Goal: Transaction & Acquisition: Download file/media

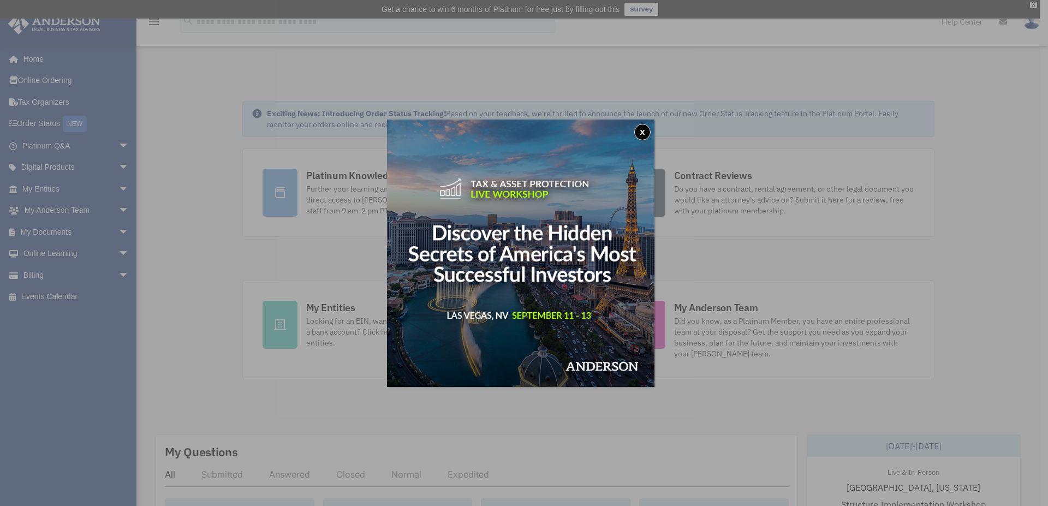
click at [643, 130] on button "x" at bounding box center [642, 132] width 16 height 16
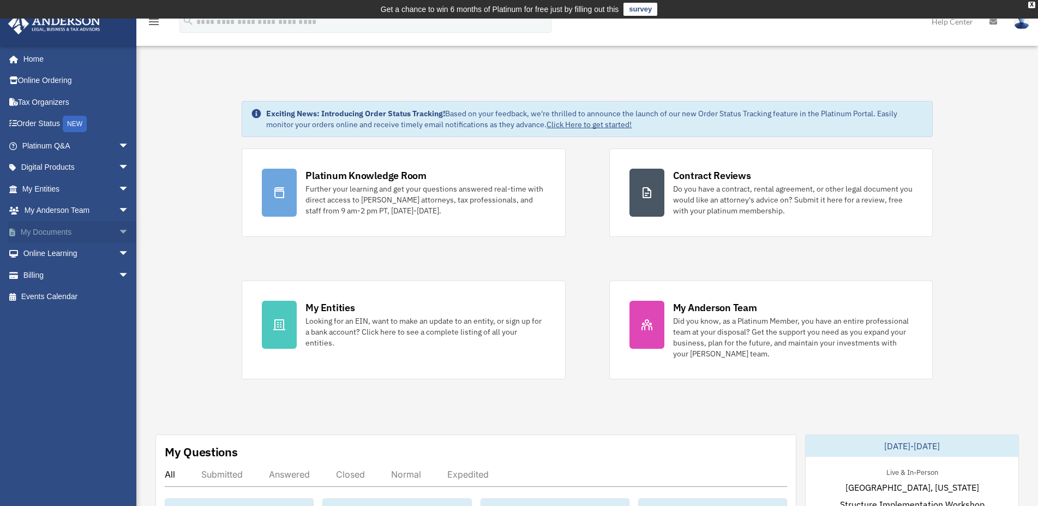
click at [70, 225] on link "My Documents arrow_drop_down" at bounding box center [77, 232] width 138 height 22
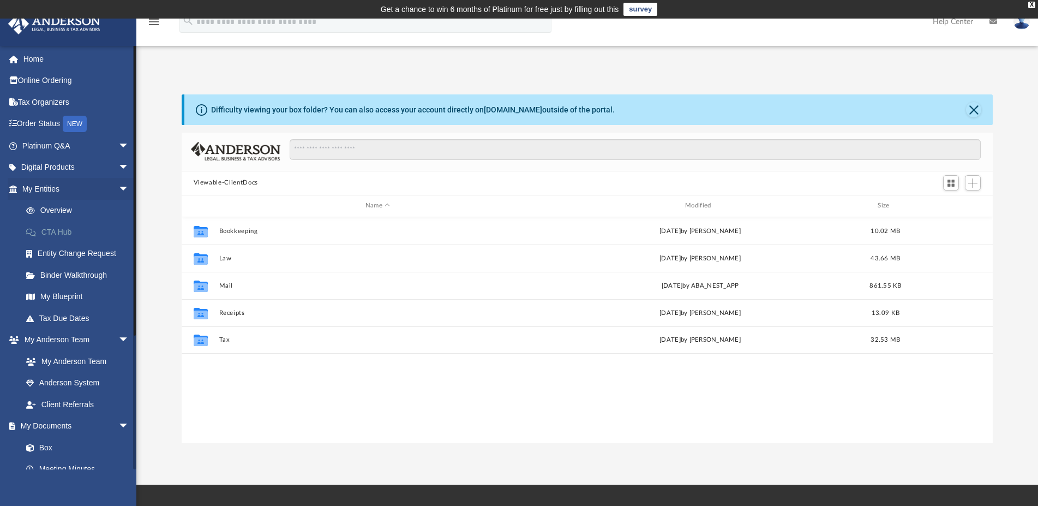
scroll to position [238, 803]
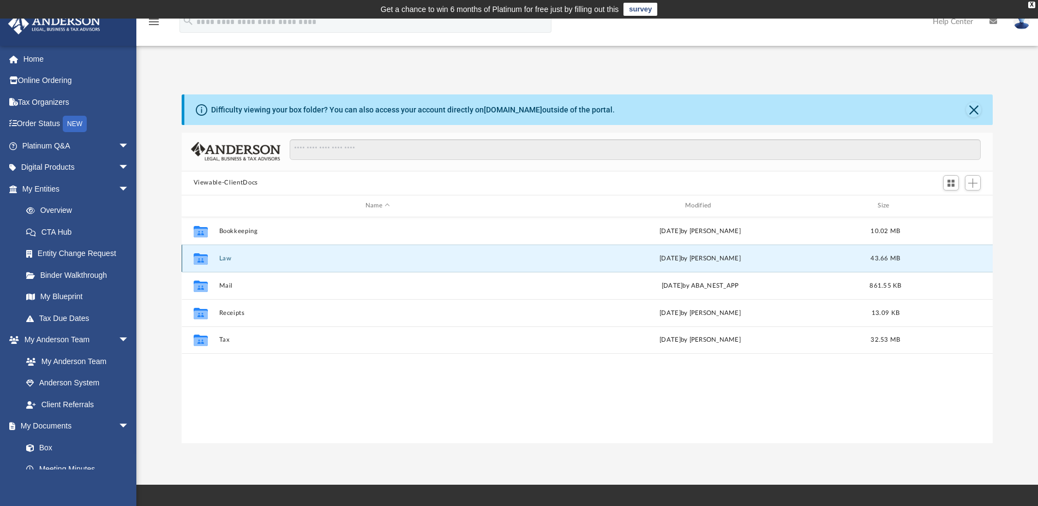
click at [257, 259] on button "Law" at bounding box center [378, 258] width 318 height 7
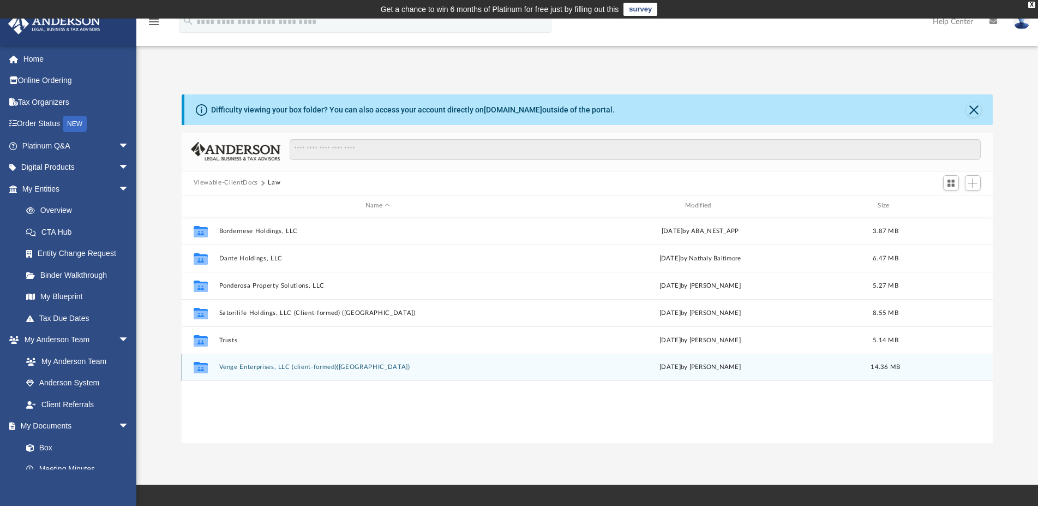
click at [257, 370] on button "Venge Enterprises, LLC (client-formed)([GEOGRAPHIC_DATA])" at bounding box center [378, 366] width 318 height 7
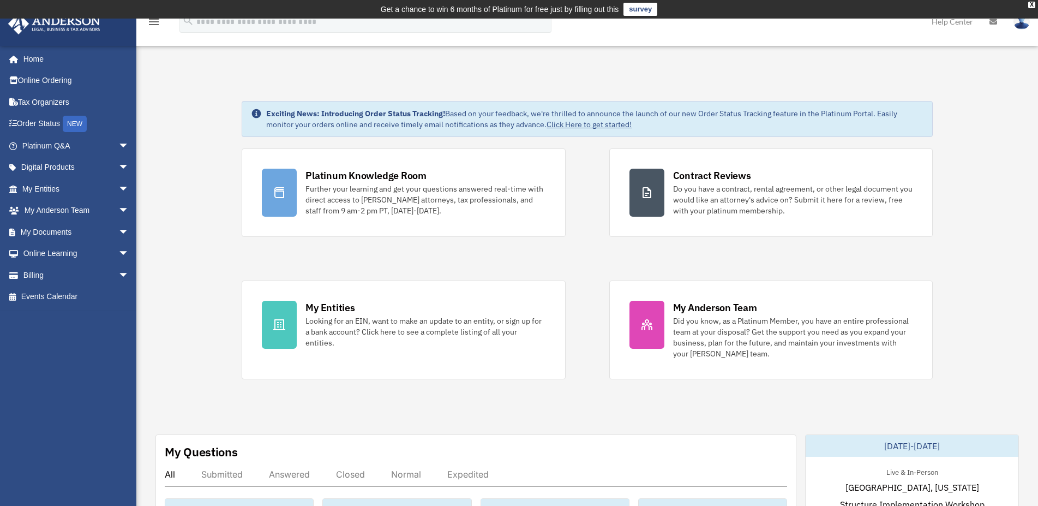
scroll to position [223, 0]
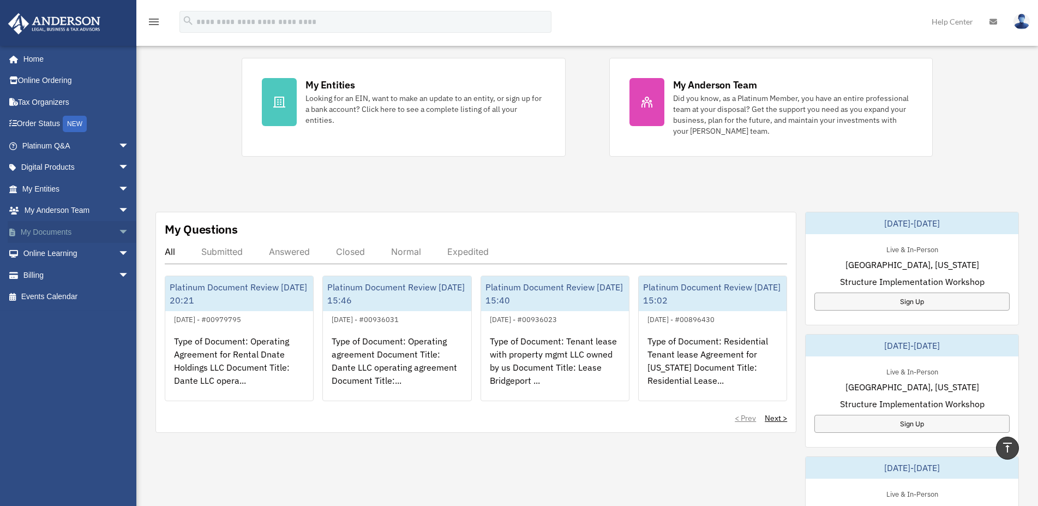
click at [32, 234] on link "My Documents arrow_drop_down" at bounding box center [77, 232] width 138 height 22
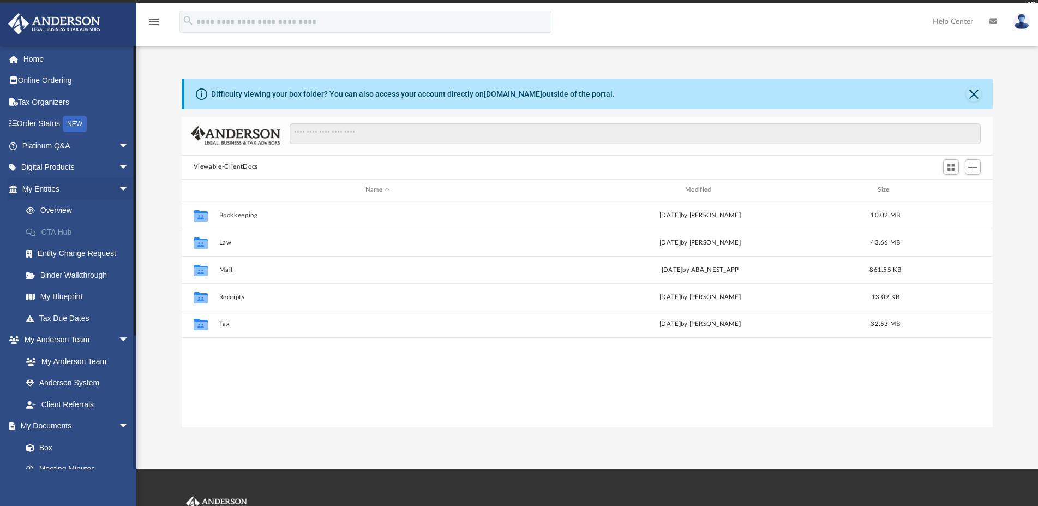
scroll to position [9, 10]
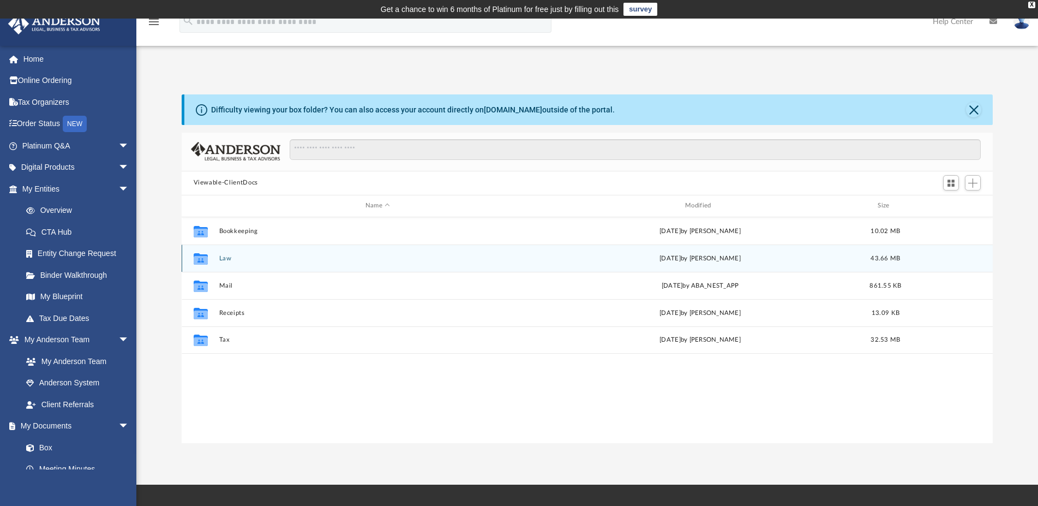
click at [216, 265] on div "Collaborated Folder Law [DATE] by [PERSON_NAME] 43.66 MB" at bounding box center [588, 257] width 812 height 27
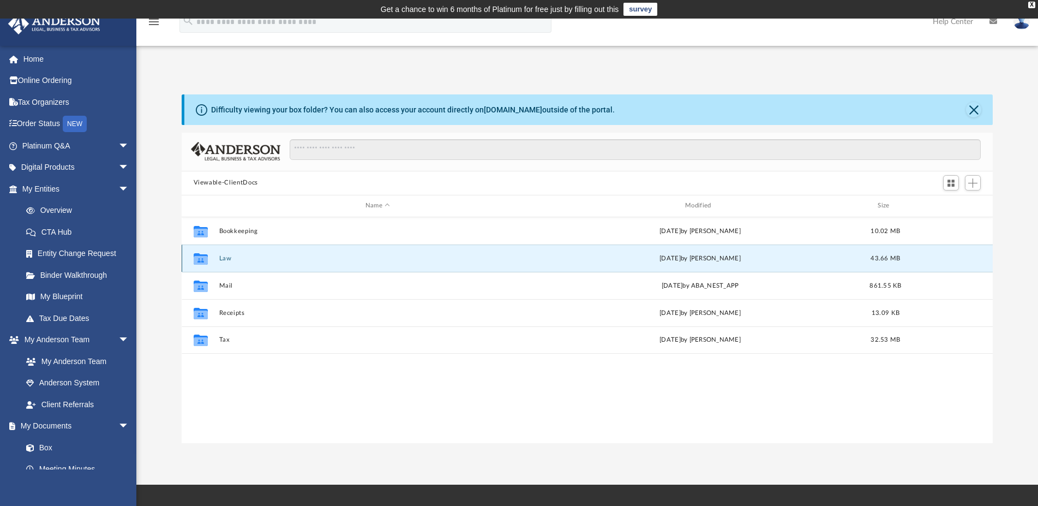
click at [212, 259] on div "Collaborated Folder" at bounding box center [200, 257] width 27 height 17
click at [327, 260] on button "Law" at bounding box center [378, 258] width 318 height 7
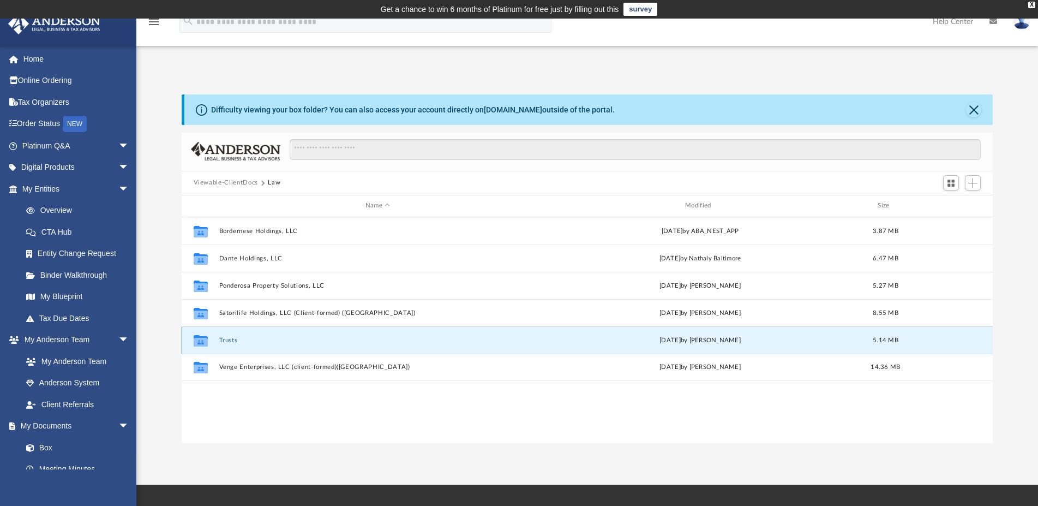
click at [236, 342] on button "Trusts" at bounding box center [378, 340] width 318 height 7
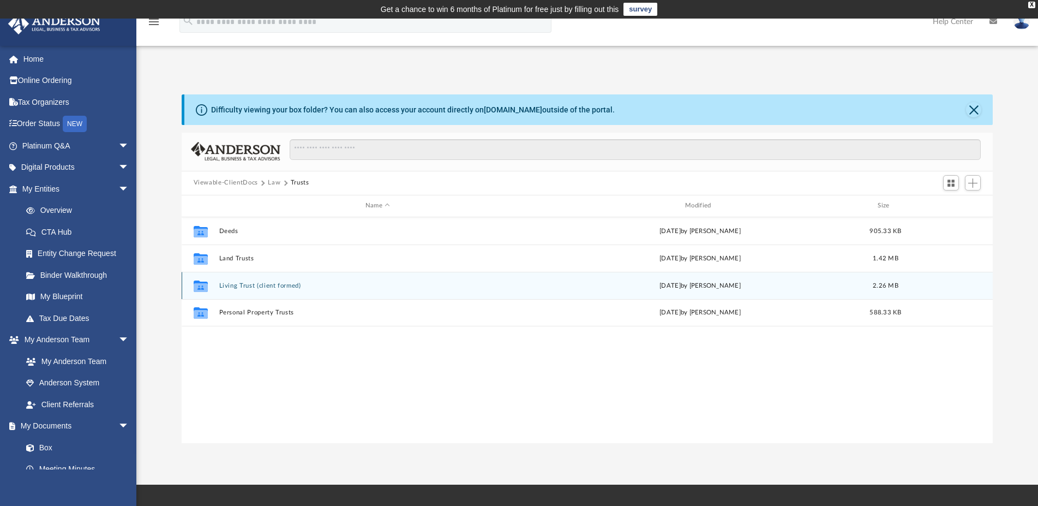
click at [231, 283] on button "Living Trust (client formed)" at bounding box center [378, 285] width 318 height 7
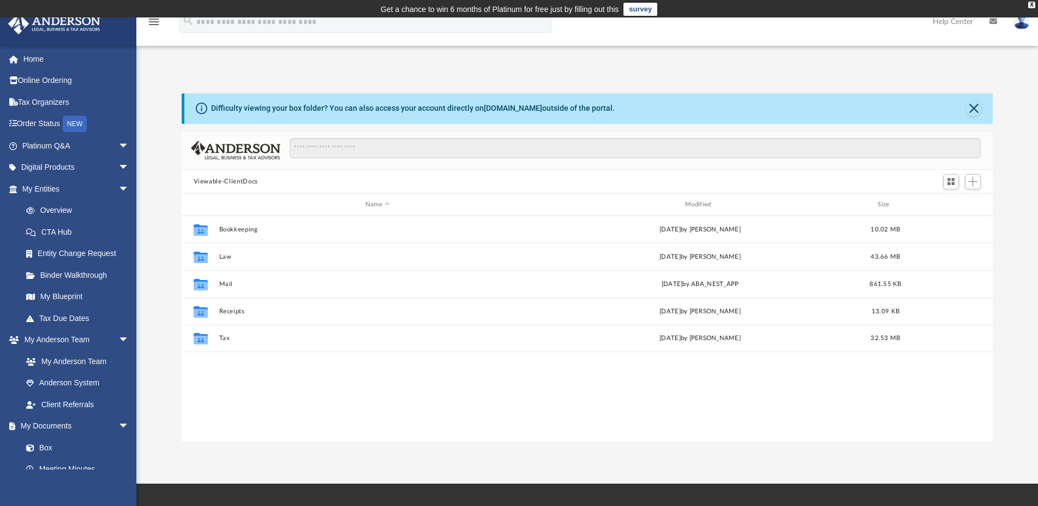
scroll to position [10, 10]
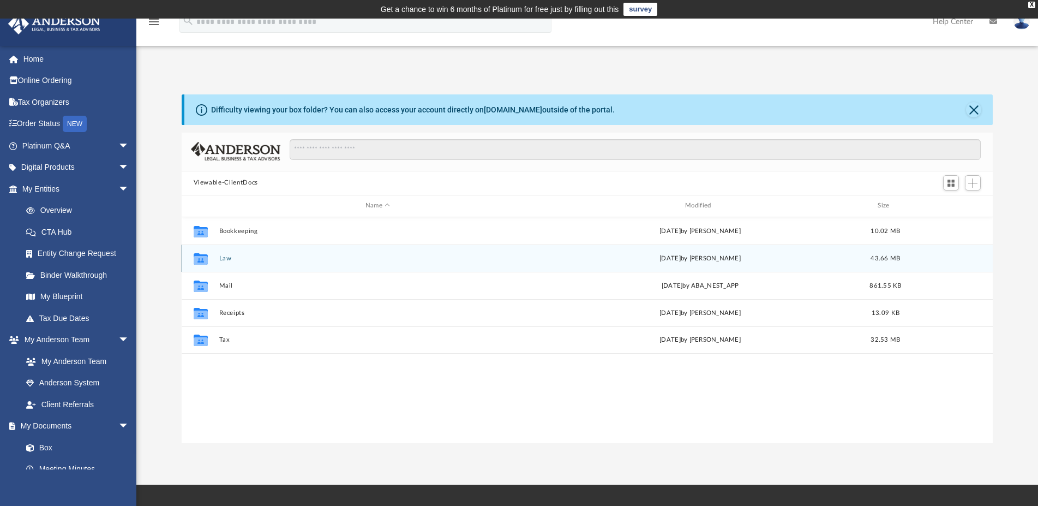
click at [202, 261] on icon "grid" at bounding box center [200, 258] width 14 height 11
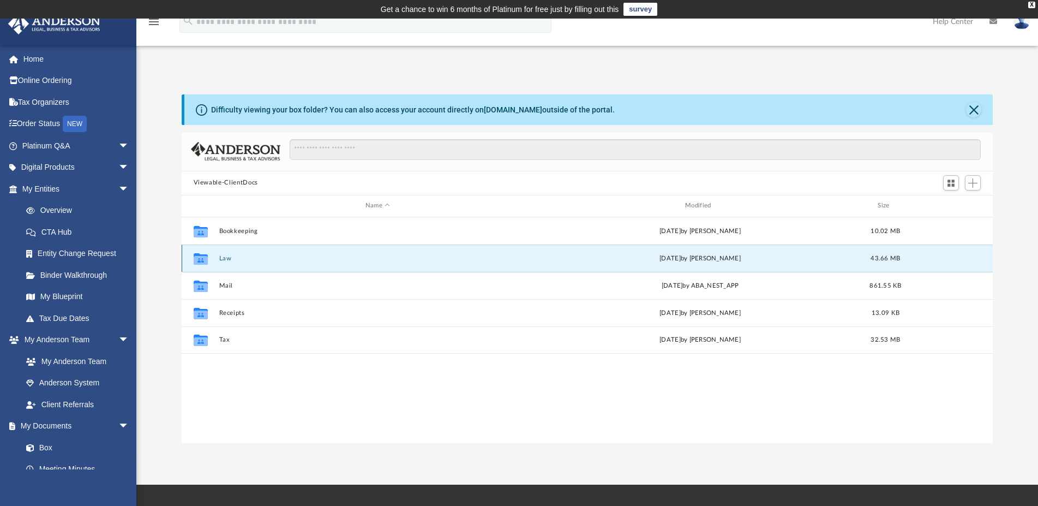
click at [228, 259] on button "Law" at bounding box center [378, 258] width 318 height 7
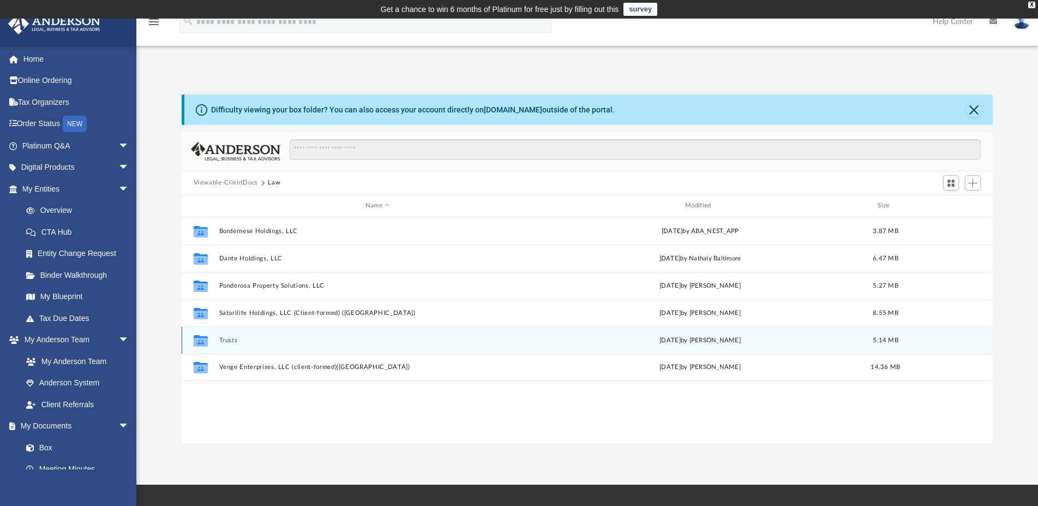
click at [228, 339] on button "Trusts" at bounding box center [378, 340] width 318 height 7
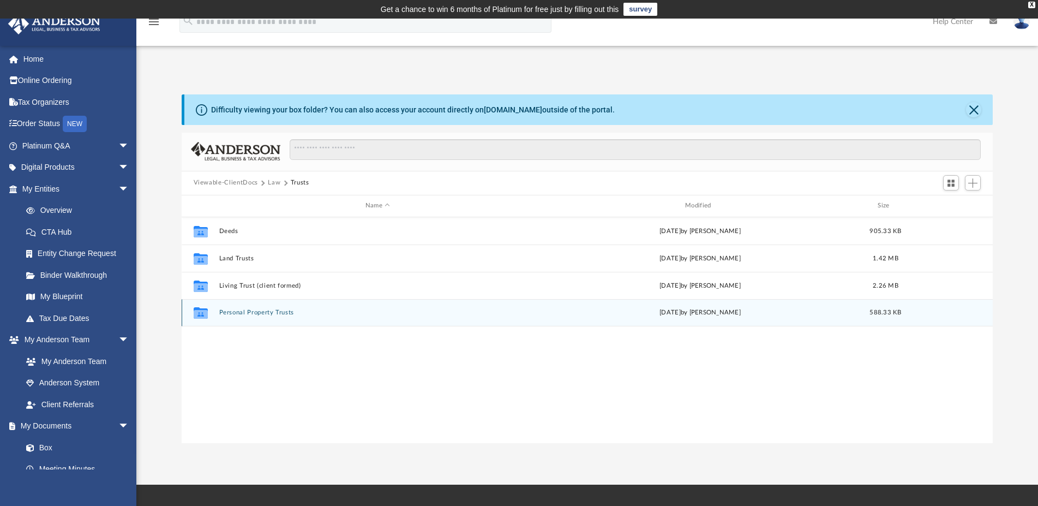
click at [233, 313] on button "Personal Property Trusts" at bounding box center [378, 312] width 318 height 7
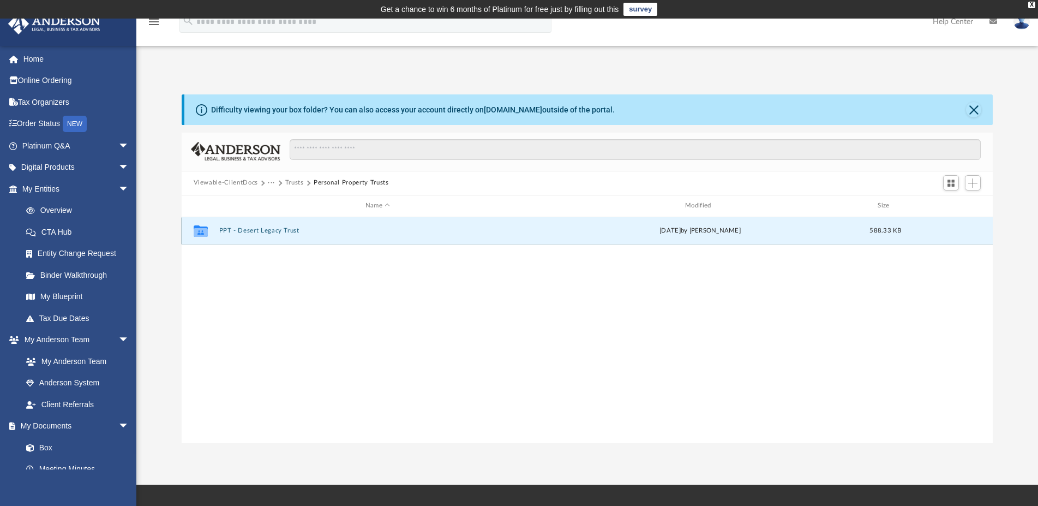
click at [246, 230] on button "PPT - Desert Legacy Trust" at bounding box center [378, 230] width 318 height 7
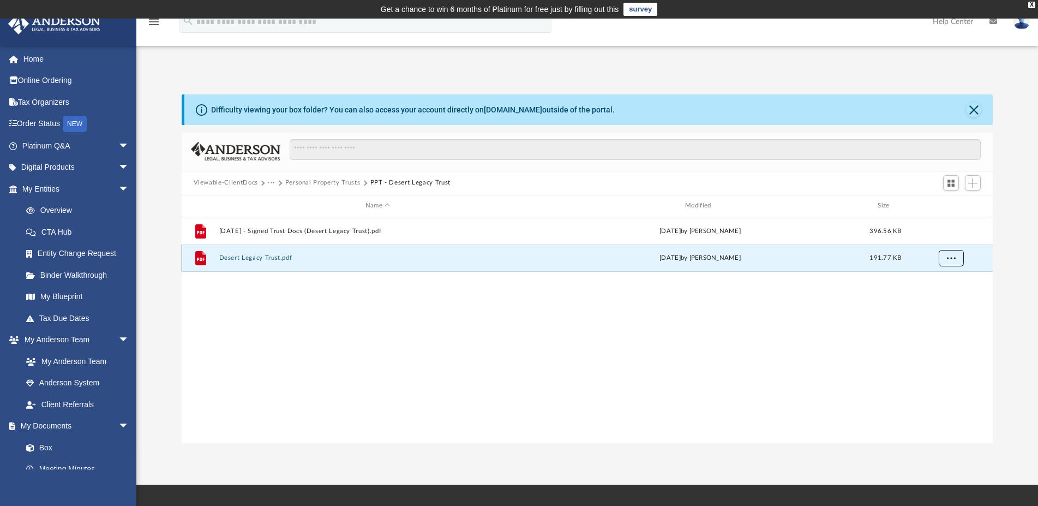
click at [953, 262] on button "More options" at bounding box center [951, 258] width 25 height 16
click at [946, 298] on li "Download" at bounding box center [941, 296] width 32 height 11
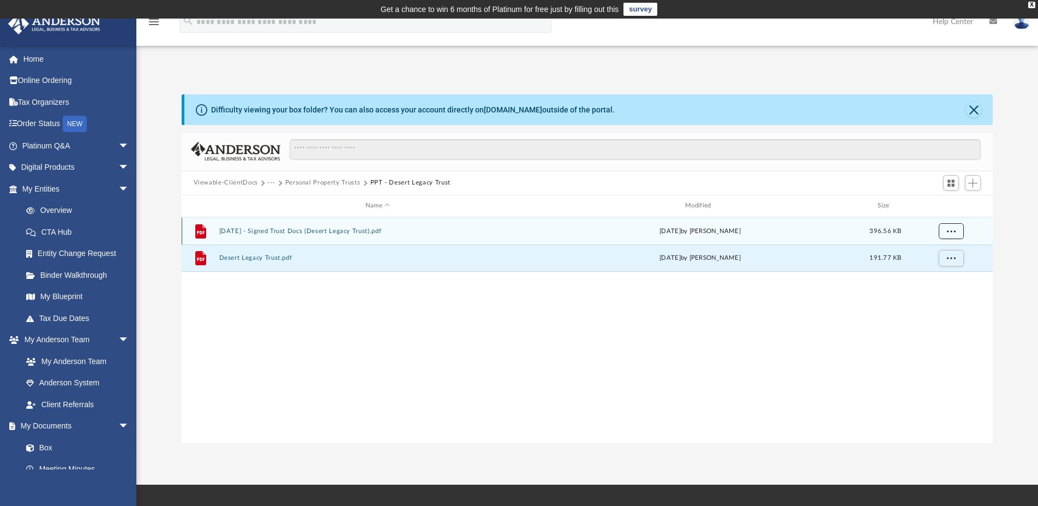
click at [949, 233] on span "More options" at bounding box center [951, 231] width 9 height 6
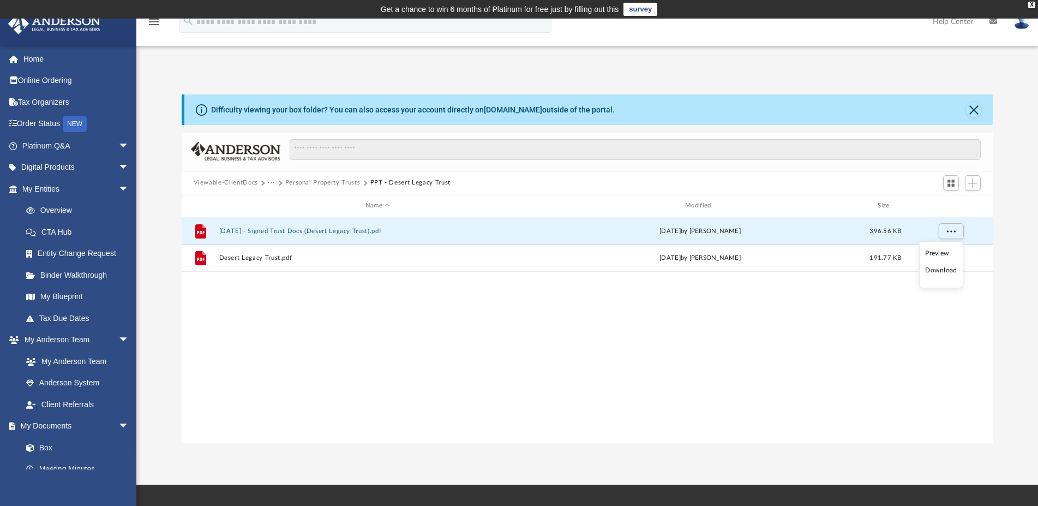
click at [943, 270] on li "Download" at bounding box center [941, 270] width 32 height 11
click at [971, 109] on button "Close" at bounding box center [973, 109] width 15 height 15
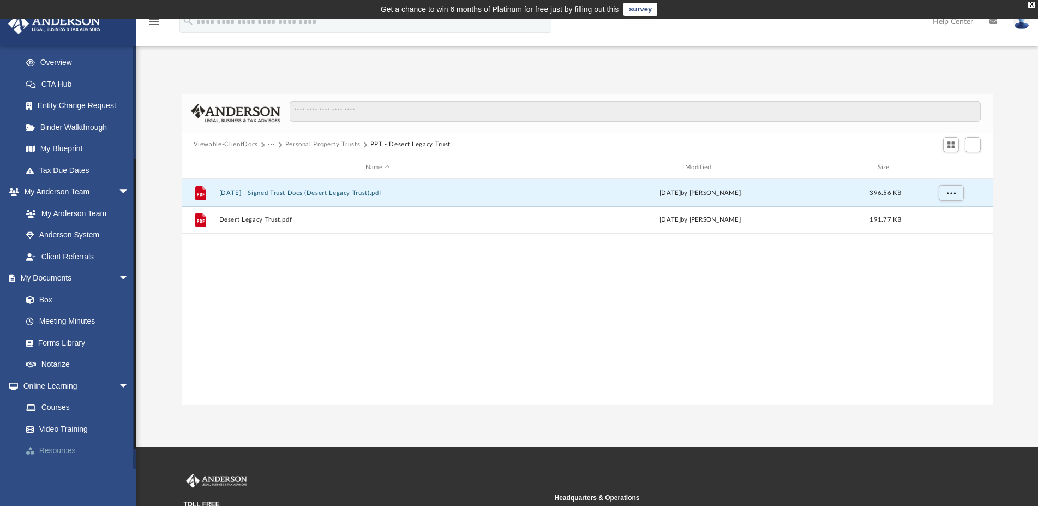
scroll to position [157, 0]
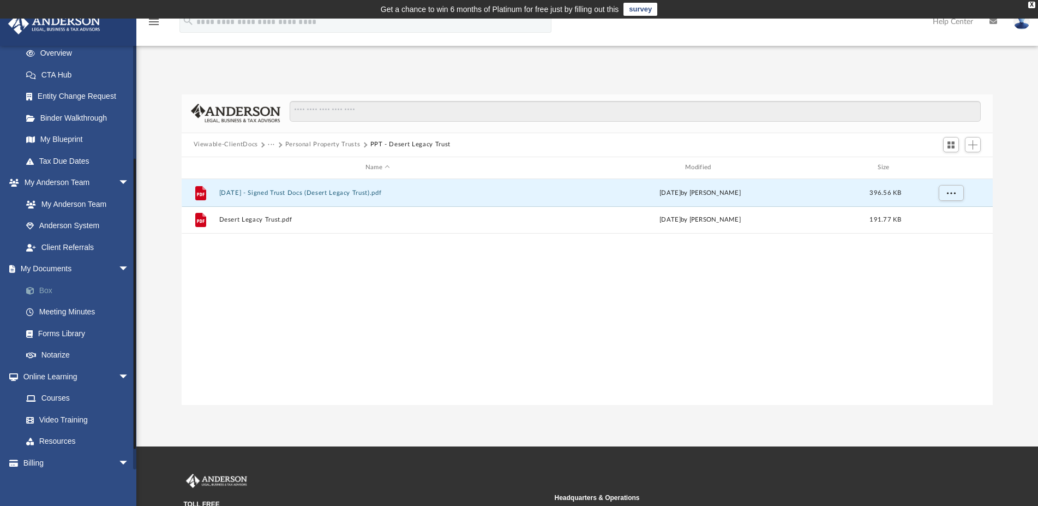
click at [41, 289] on link "Box" at bounding box center [80, 290] width 130 height 22
click at [337, 143] on button "Personal Property Trusts" at bounding box center [322, 145] width 75 height 10
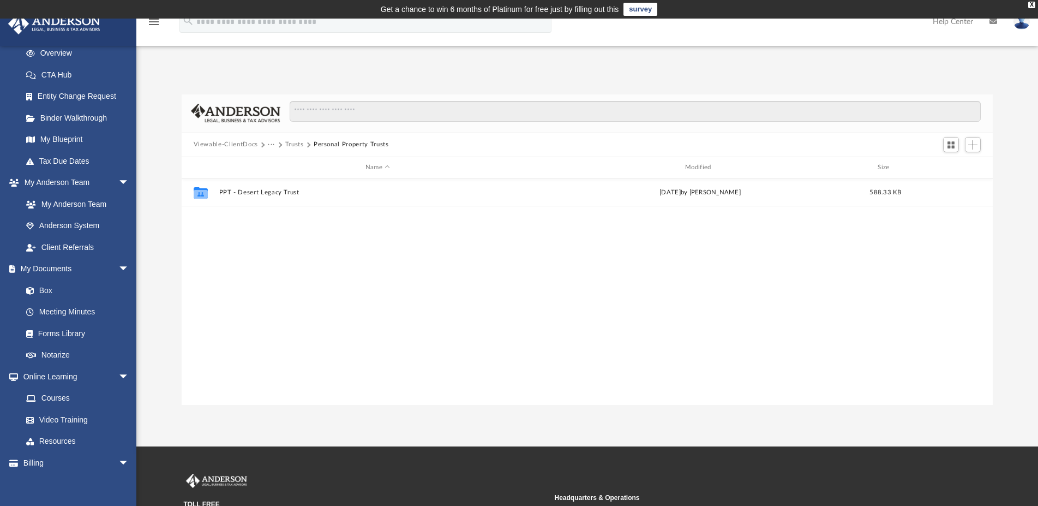
click at [238, 144] on button "Viewable-ClientDocs" at bounding box center [226, 145] width 64 height 10
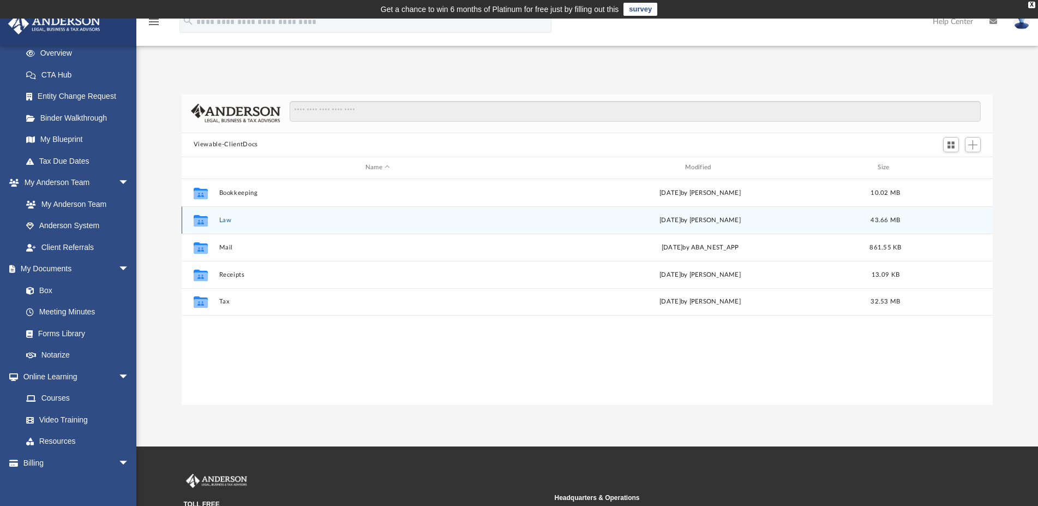
click at [205, 222] on icon "grid" at bounding box center [200, 221] width 14 height 9
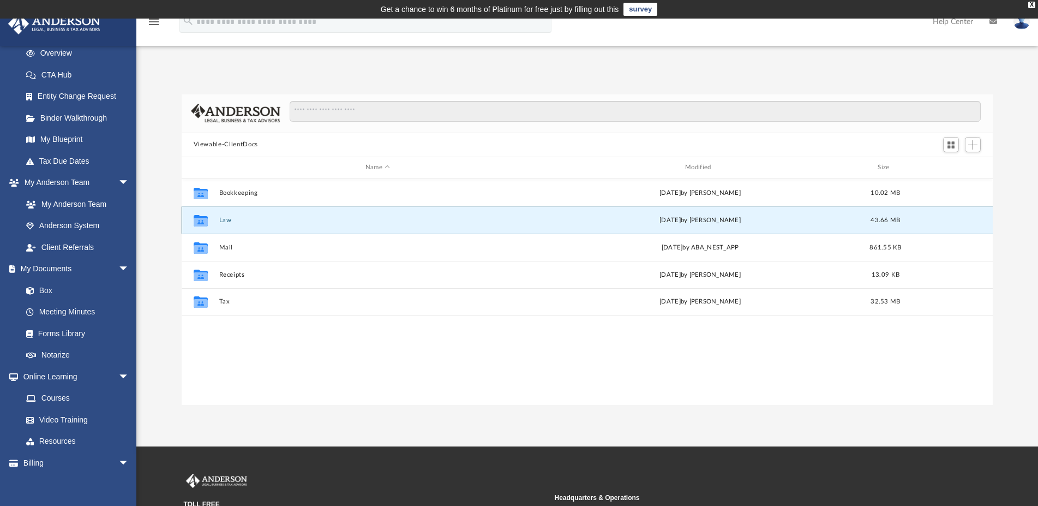
click at [228, 220] on button "Law" at bounding box center [378, 220] width 318 height 7
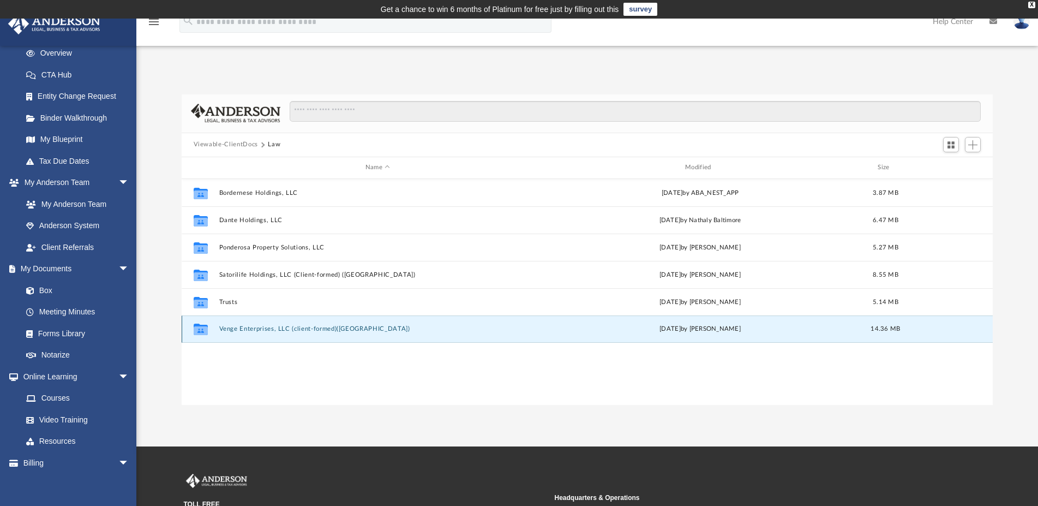
click at [228, 330] on button "Venge Enterprises, LLC (client-formed)([GEOGRAPHIC_DATA])" at bounding box center [378, 328] width 318 height 7
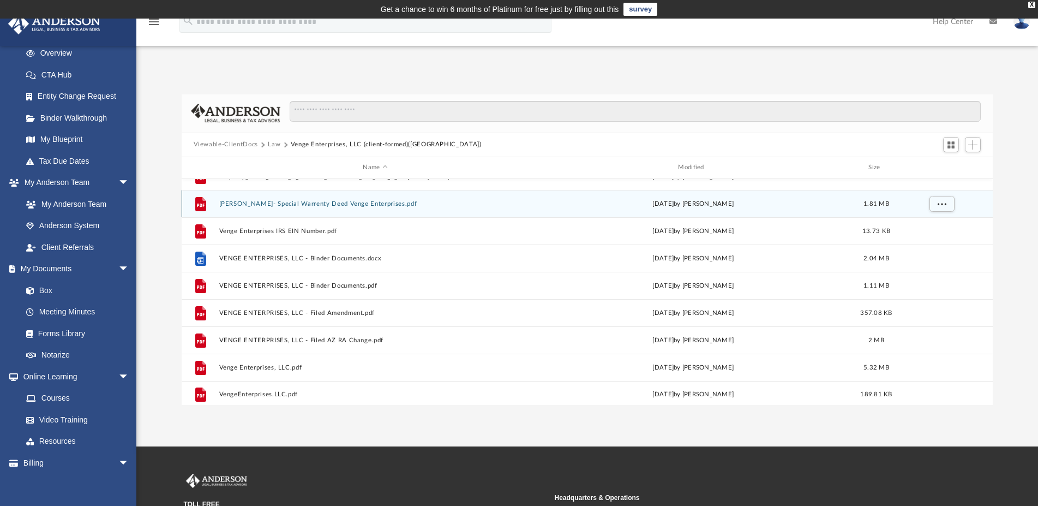
scroll to position [156, 0]
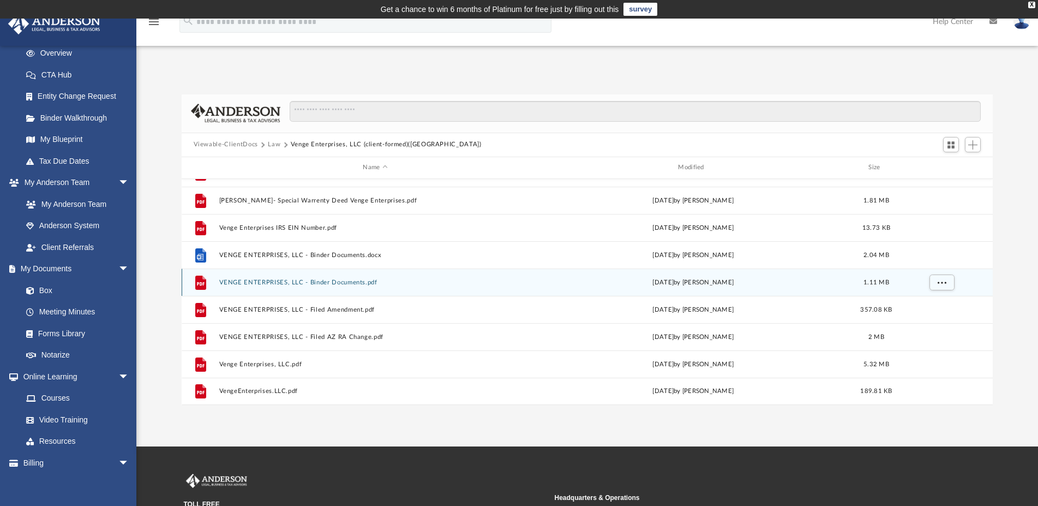
click at [255, 284] on button "VENGE ENTERPRISES, LLC - Binder Documents.pdf" at bounding box center [375, 282] width 313 height 7
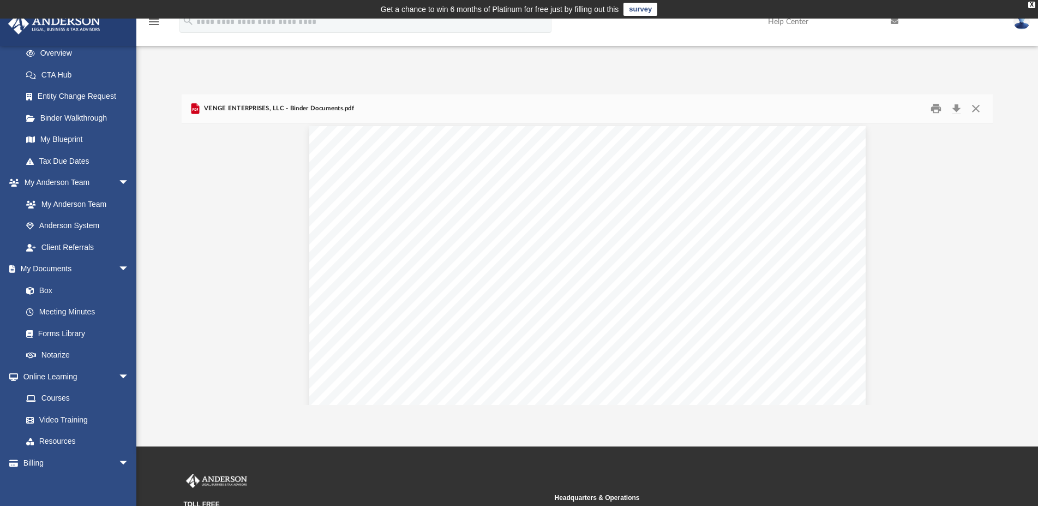
scroll to position [4426, 0]
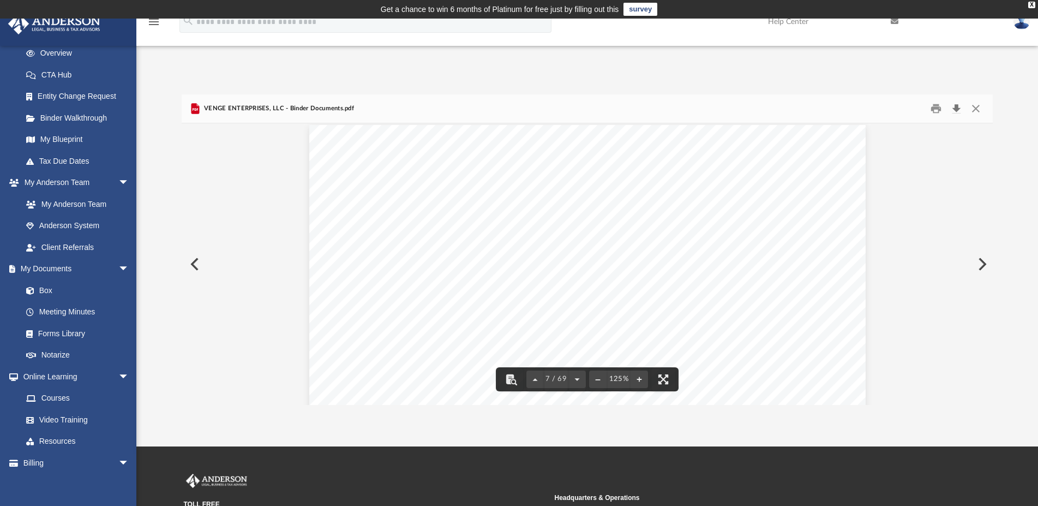
click at [954, 108] on button "Download" at bounding box center [957, 108] width 20 height 17
